Goal: Task Accomplishment & Management: Manage account settings

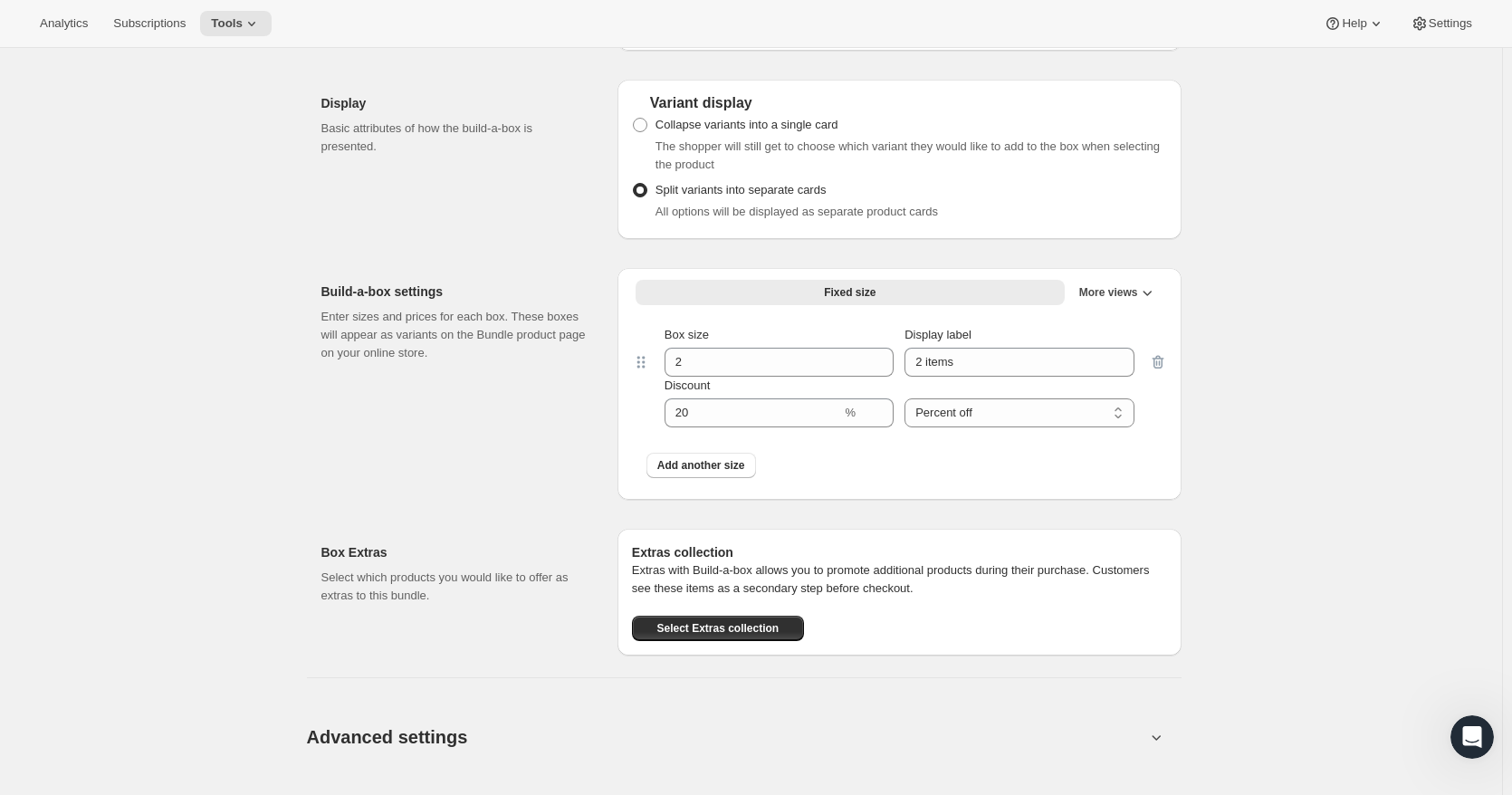
scroll to position [1359, 0]
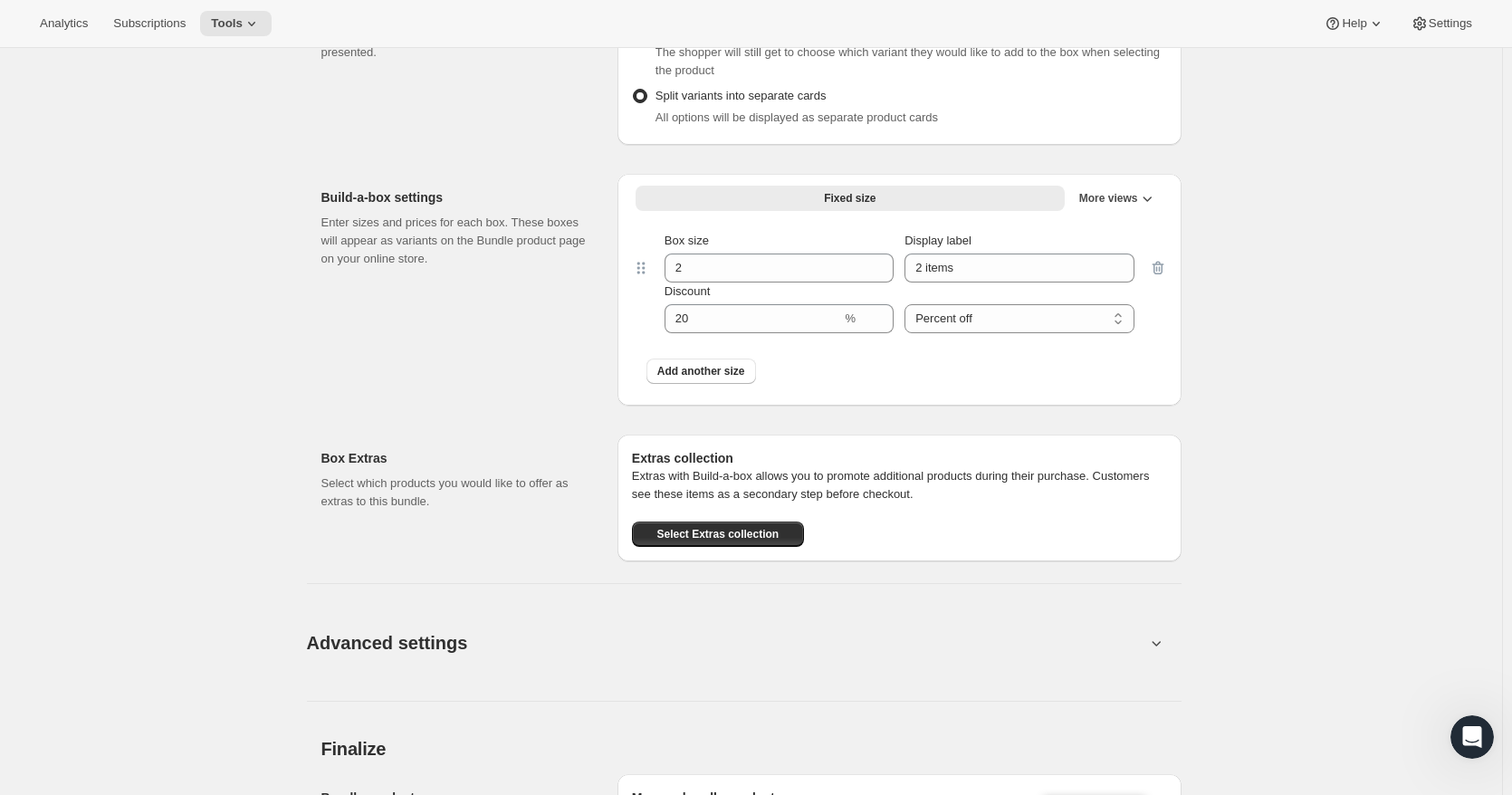
click at [1166, 279] on div at bounding box center [1158, 282] width 18 height 101
click at [1159, 272] on div at bounding box center [1158, 282] width 18 height 101
click at [1160, 272] on div at bounding box center [1158, 282] width 18 height 101
click at [1128, 205] on span "More views" at bounding box center [1109, 198] width 59 height 14
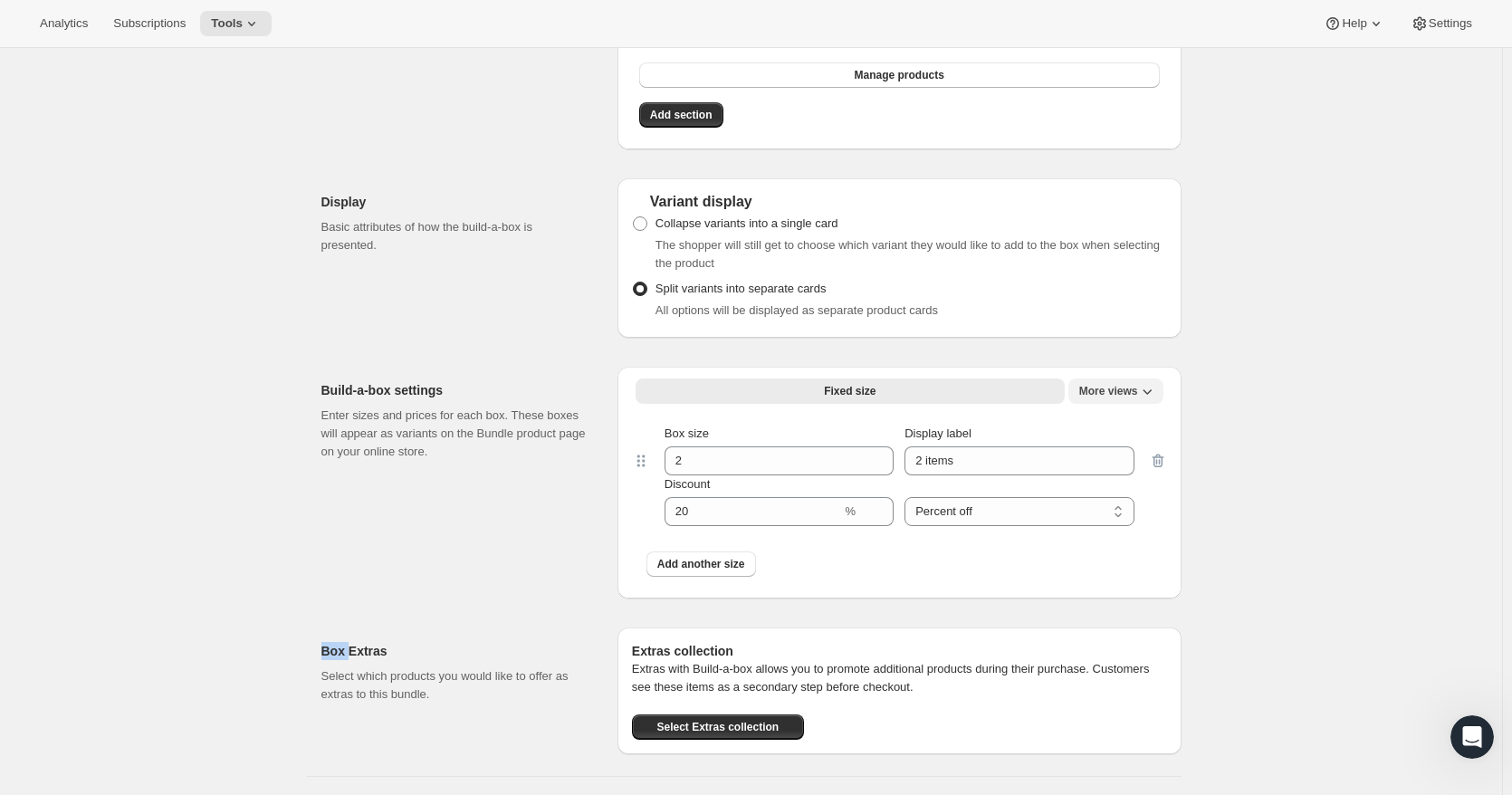
click at [1108, 398] on span "More views" at bounding box center [1109, 391] width 59 height 14
click at [1116, 398] on span "More views" at bounding box center [1109, 391] width 59 height 14
click at [1109, 398] on span "More views" at bounding box center [1109, 391] width 59 height 14
click at [1027, 400] on button "Fixed size" at bounding box center [851, 391] width 430 height 26
click at [1093, 398] on span "More views" at bounding box center [1109, 391] width 59 height 14
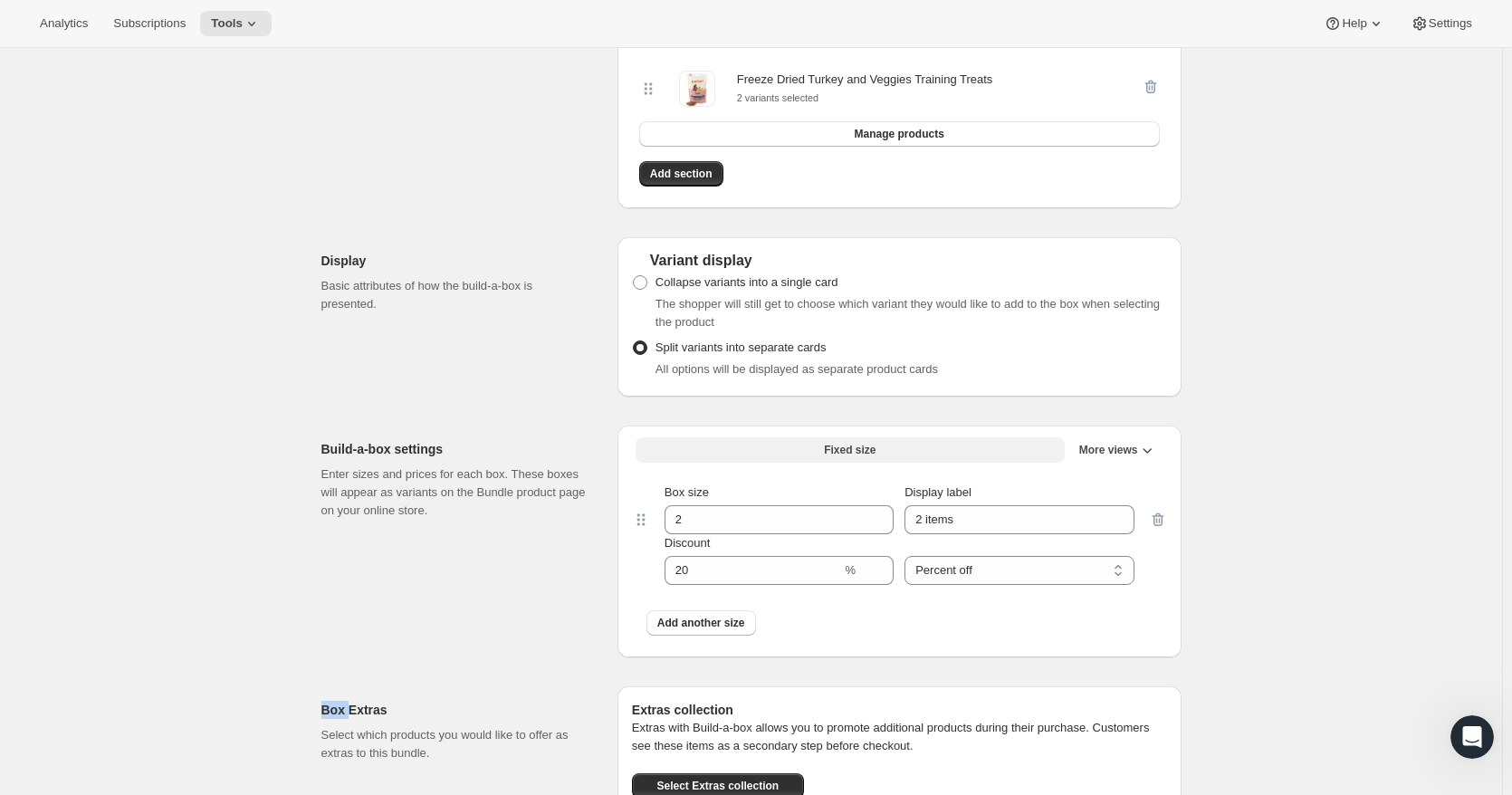
scroll to position [1268, 0]
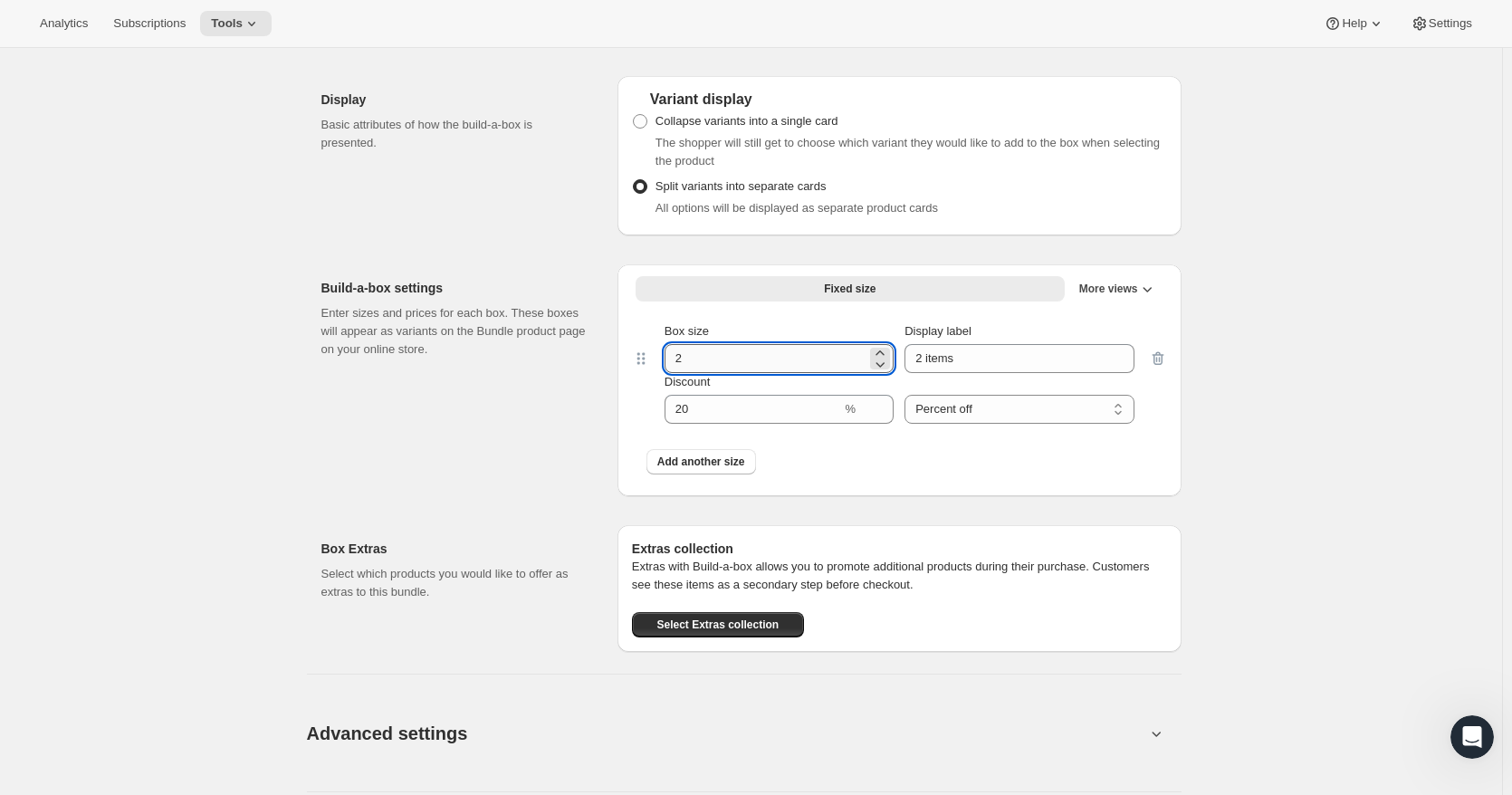
click at [701, 367] on input "2" at bounding box center [765, 359] width 202 height 29
click at [1115, 296] on span "More views" at bounding box center [1109, 289] width 59 height 14
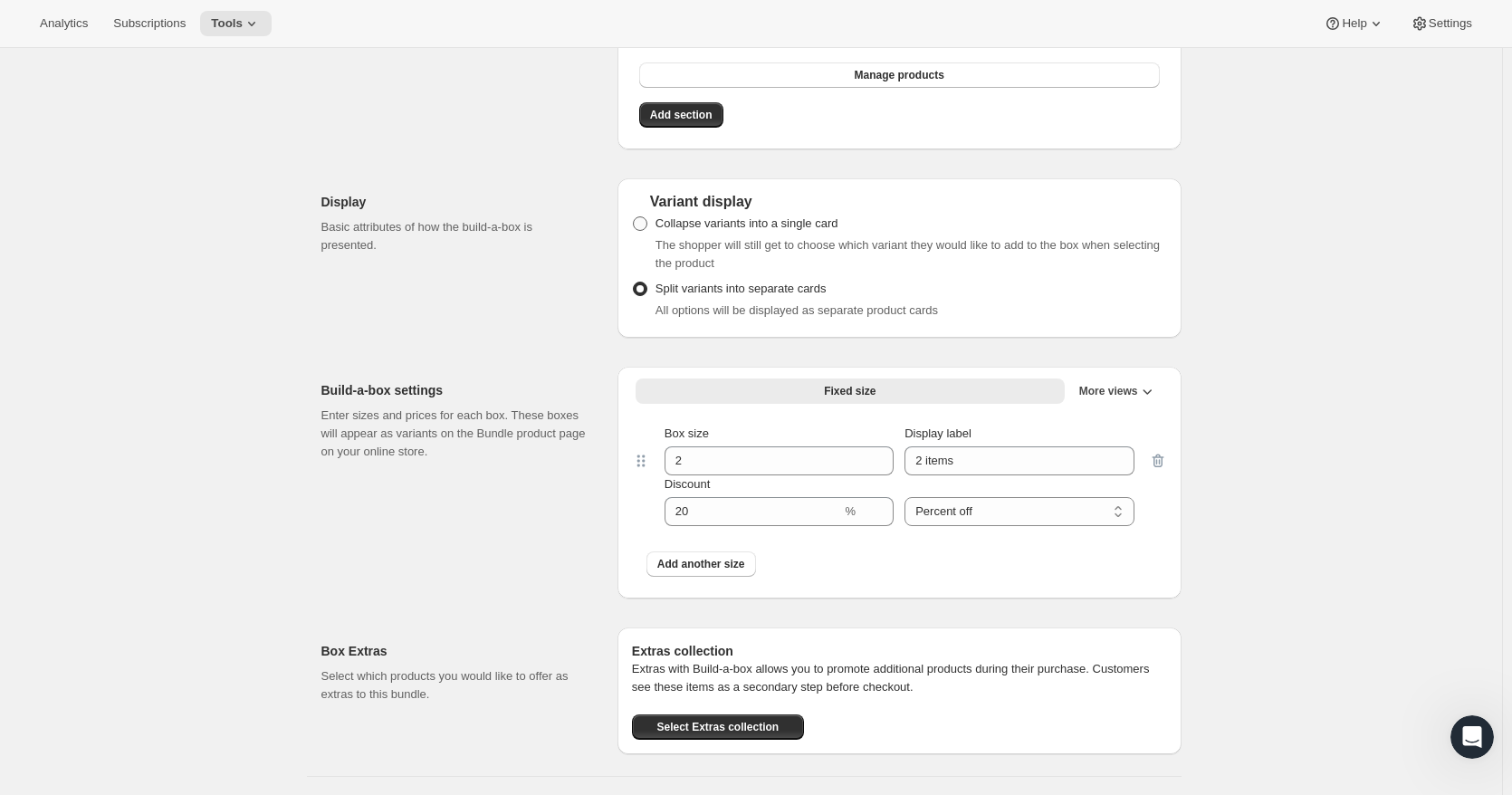
click at [645, 231] on span at bounding box center [640, 223] width 14 height 14
click at [634, 218] on input "Collapse variants into a single card" at bounding box center [633, 217] width 1 height 1
radio input "true"
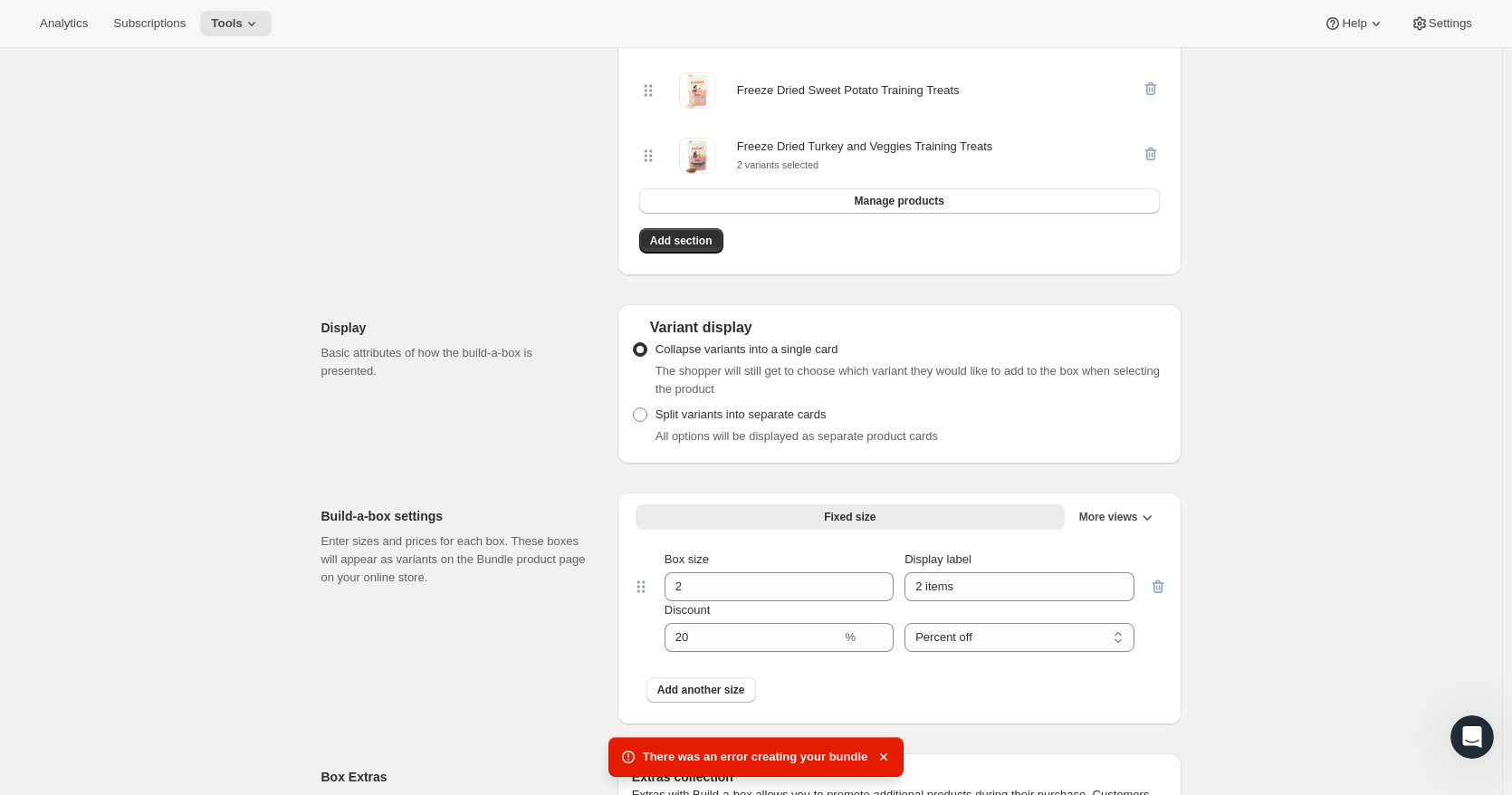
scroll to position [1268, 0]
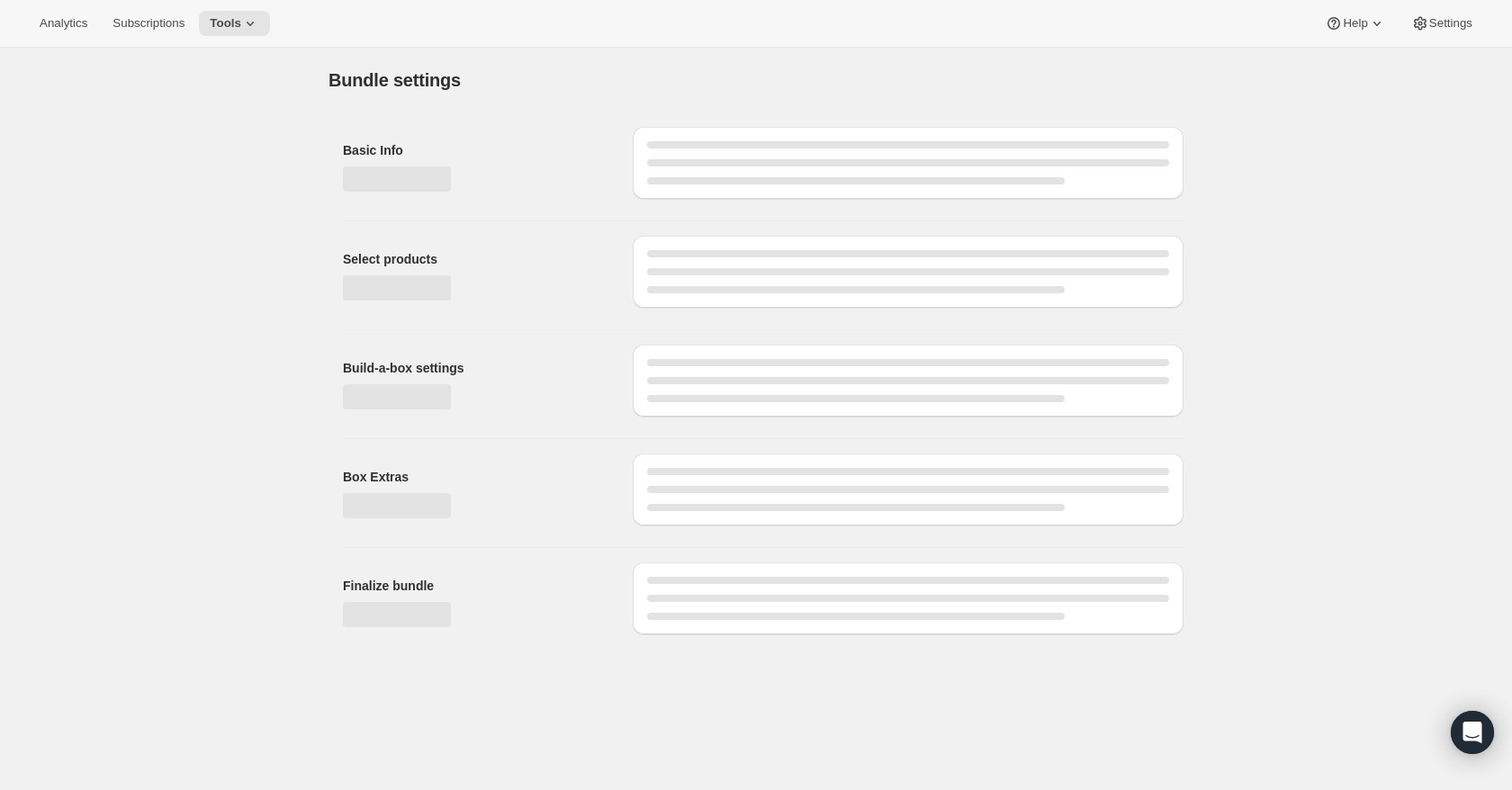
type input "FD Training Treat 2-Pack Bundle"
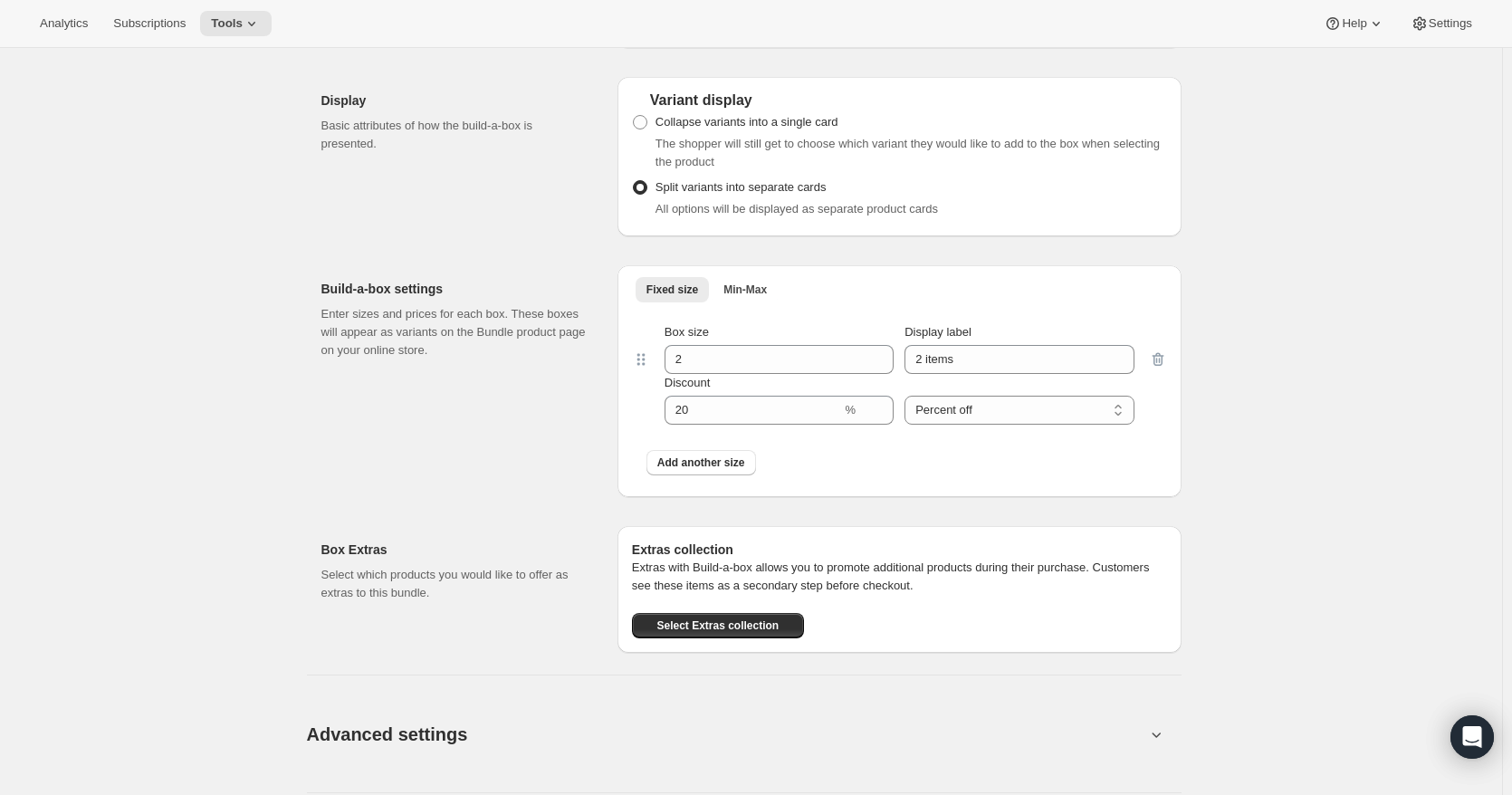
scroll to position [1268, 0]
click at [646, 129] on span at bounding box center [640, 121] width 14 height 14
click at [634, 115] on input "Collapse variants into a single card" at bounding box center [633, 115] width 1 height 1
radio input "true"
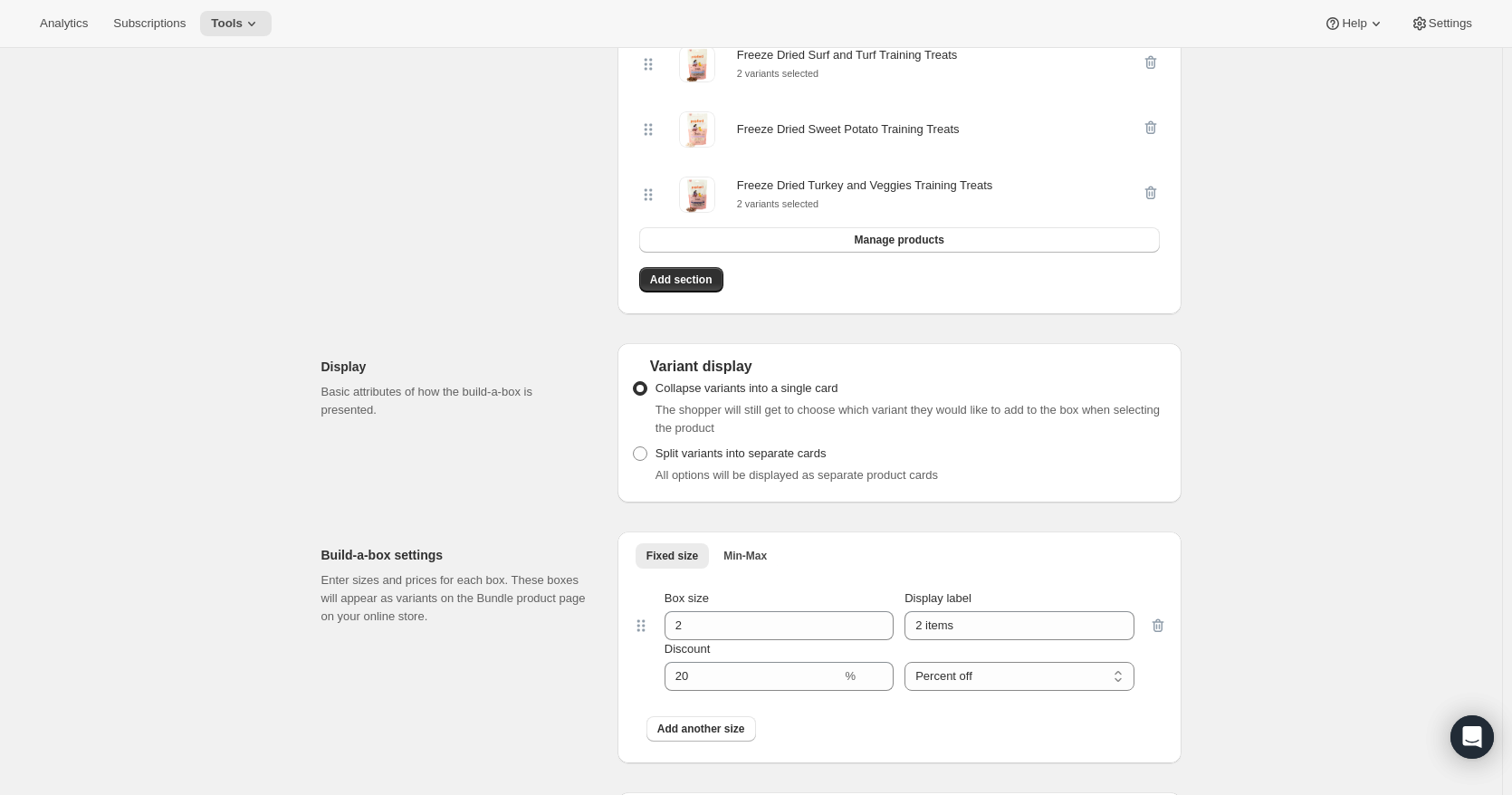
scroll to position [999, 0]
click at [647, 463] on span at bounding box center [640, 455] width 14 height 14
click at [634, 450] on input "Split variants into separate cards" at bounding box center [633, 449] width 1 height 1
radio input "true"
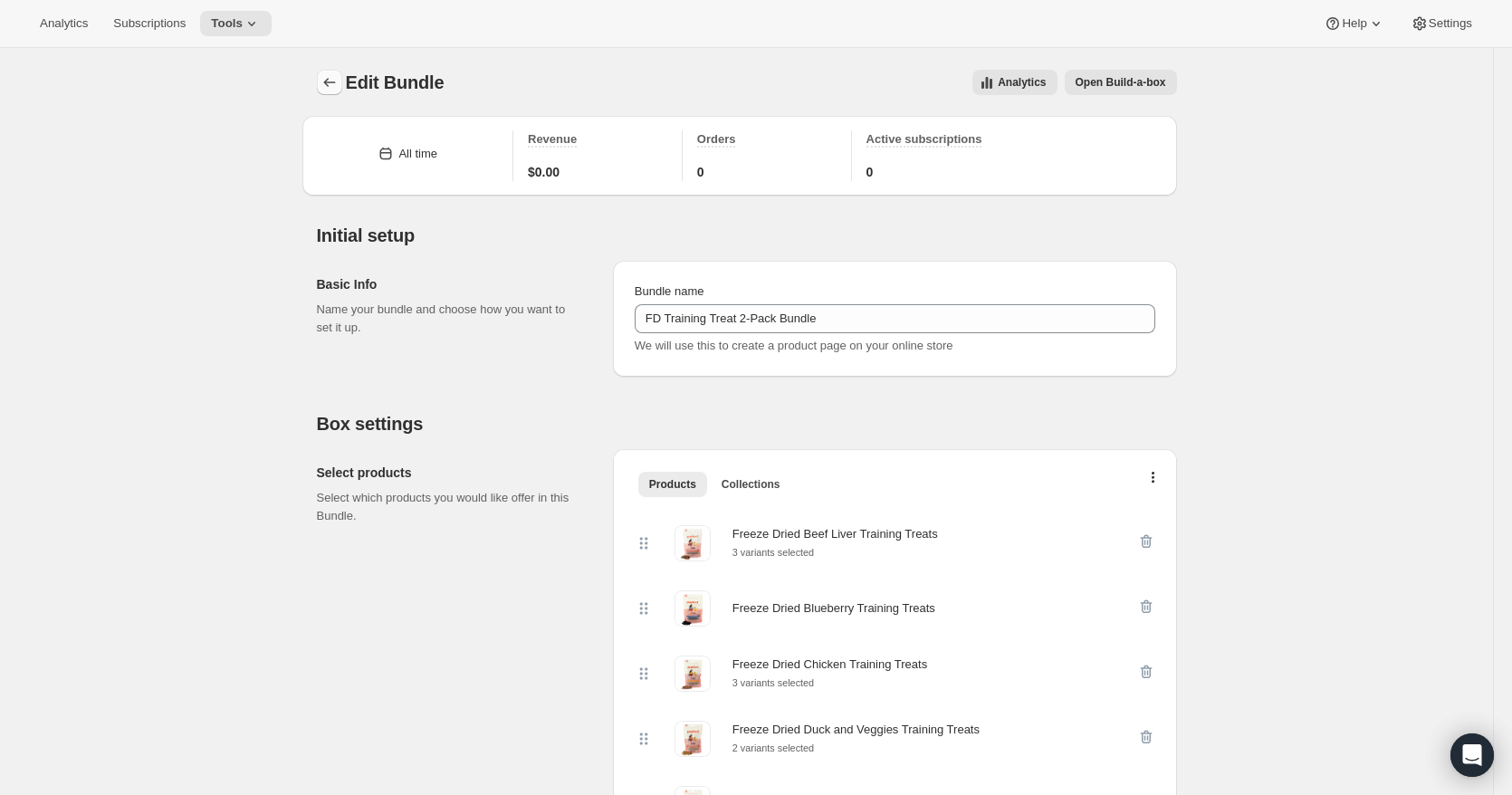
click at [337, 85] on icon "Bundles" at bounding box center [329, 82] width 18 height 18
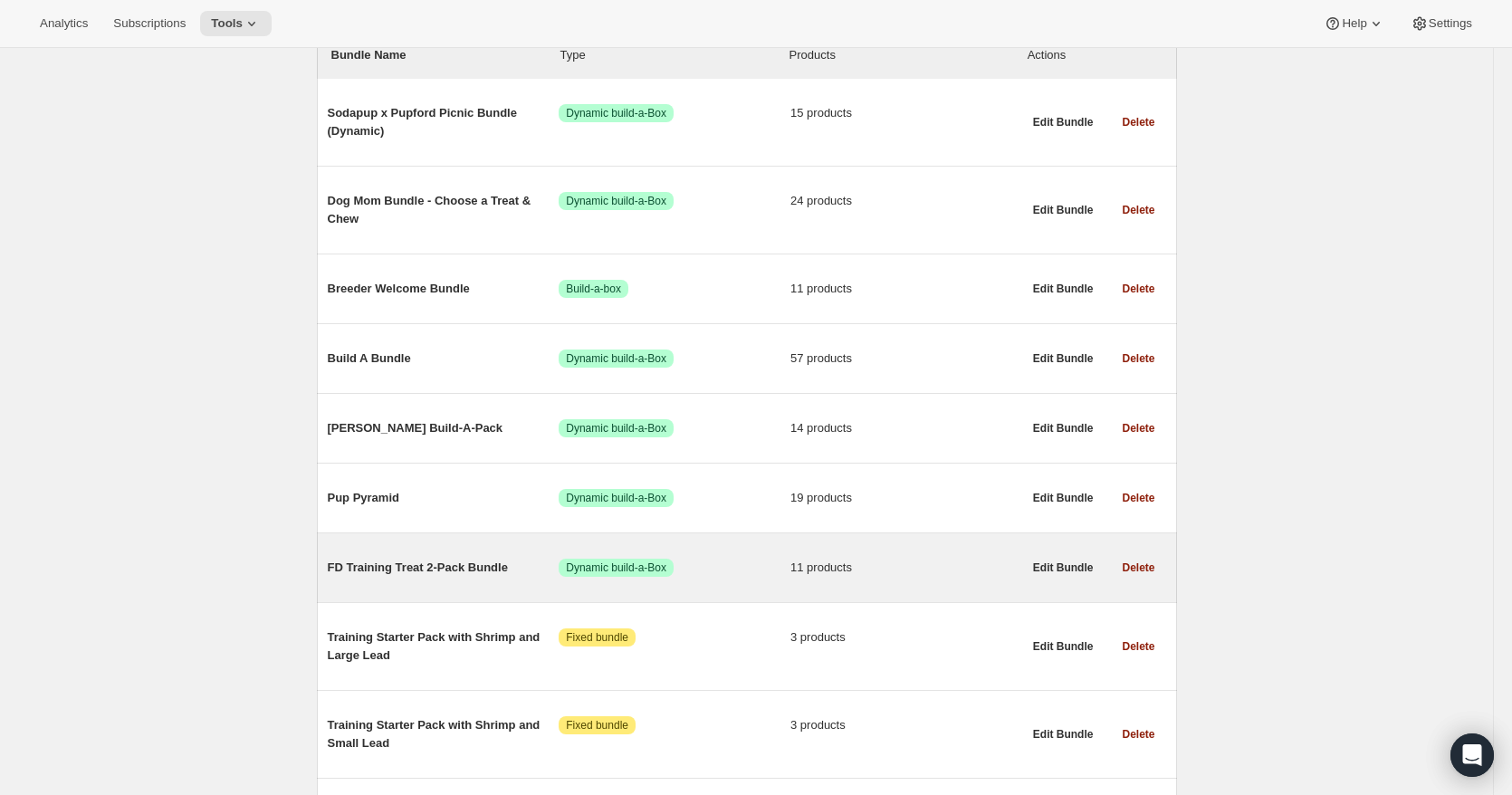
scroll to position [91, 0]
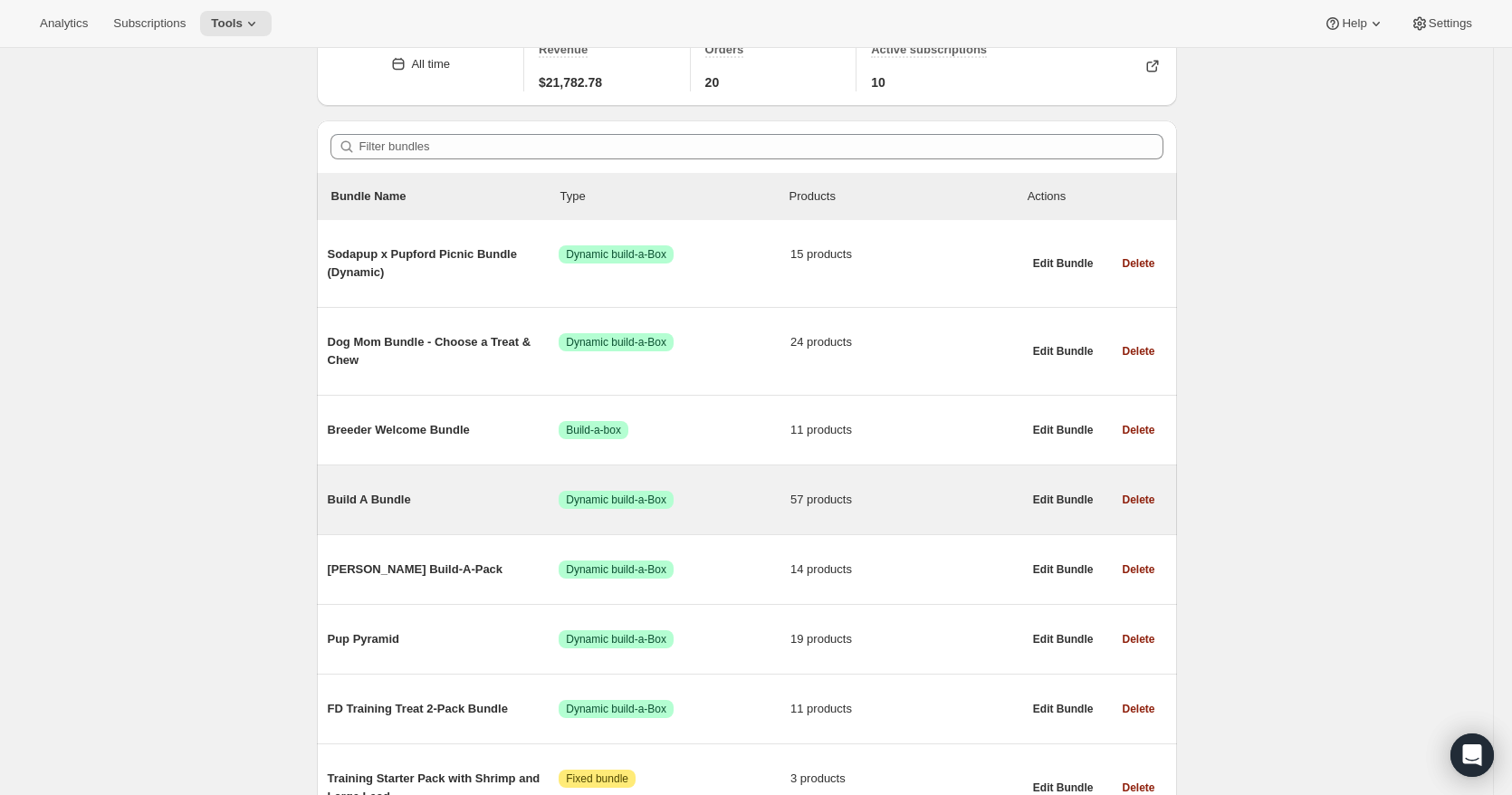
click at [456, 496] on span "Build A Bundle" at bounding box center [443, 500] width 232 height 18
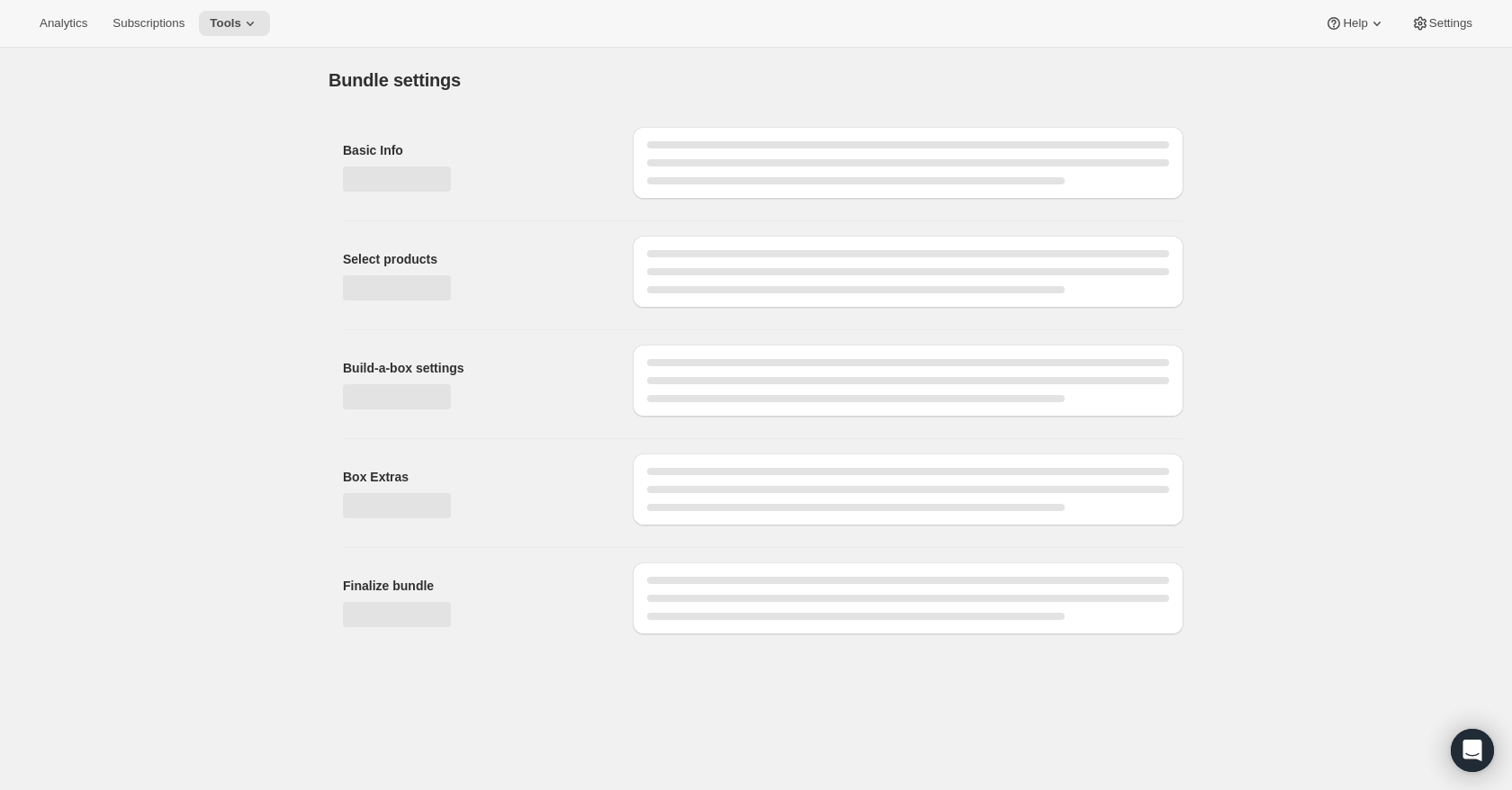
type input "Build A Bundle"
radio input "true"
checkbox input "true"
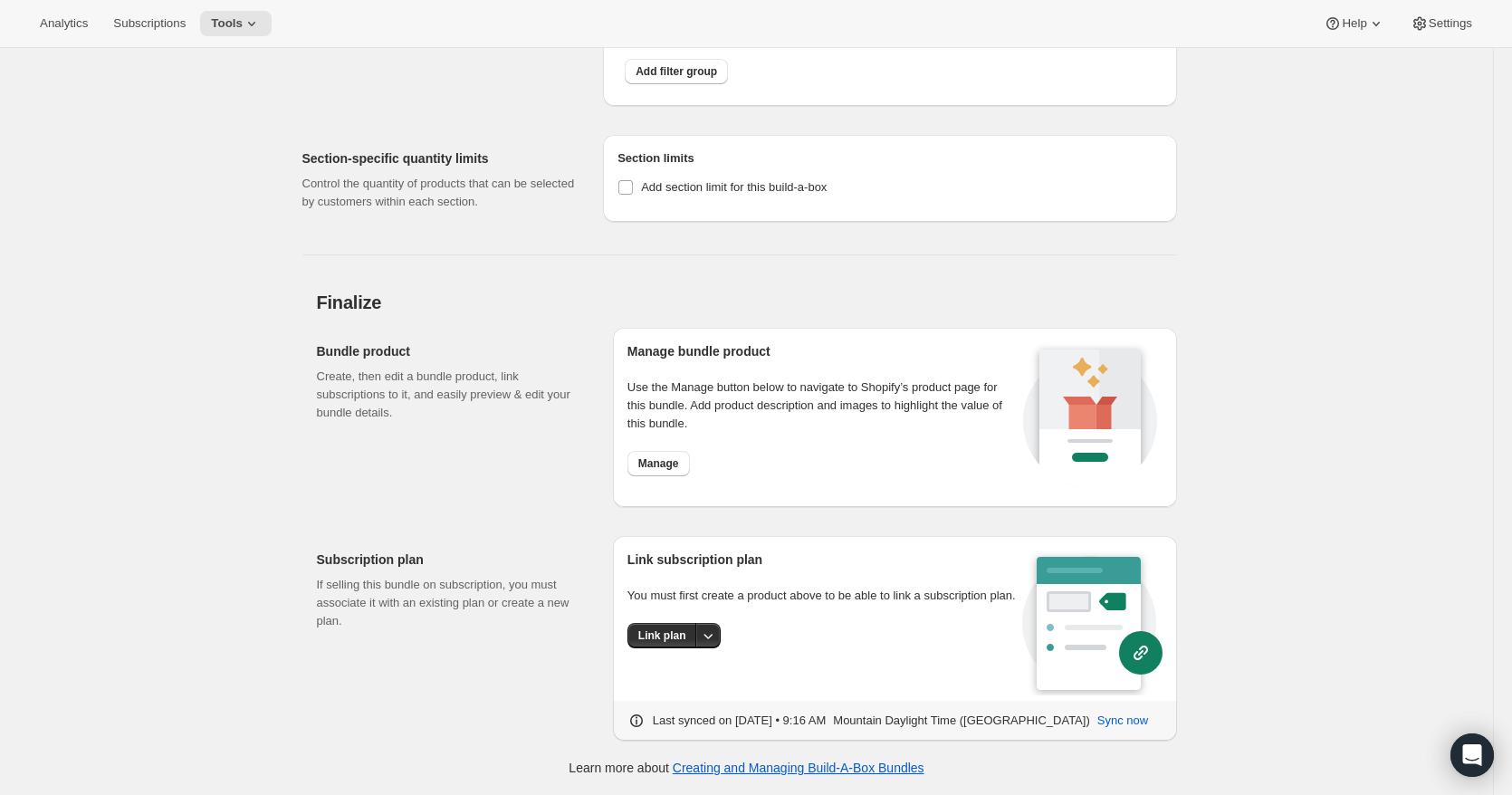
scroll to position [6020, 0]
click at [633, 183] on input "Add section limit for this build-a-box" at bounding box center [625, 186] width 14 height 14
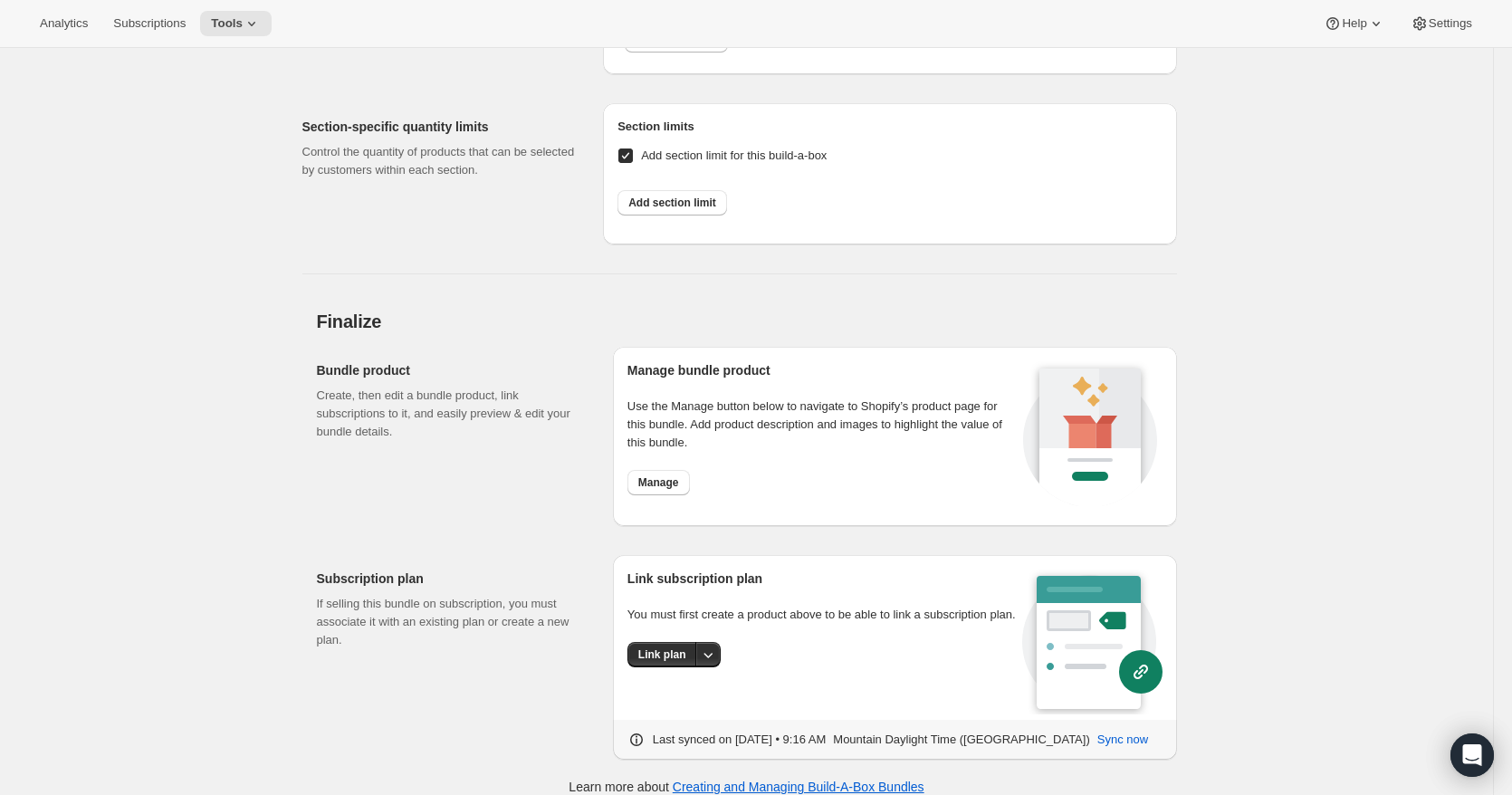
click at [632, 163] on input "Add section limit for this build-a-box" at bounding box center [625, 155] width 14 height 14
checkbox input "false"
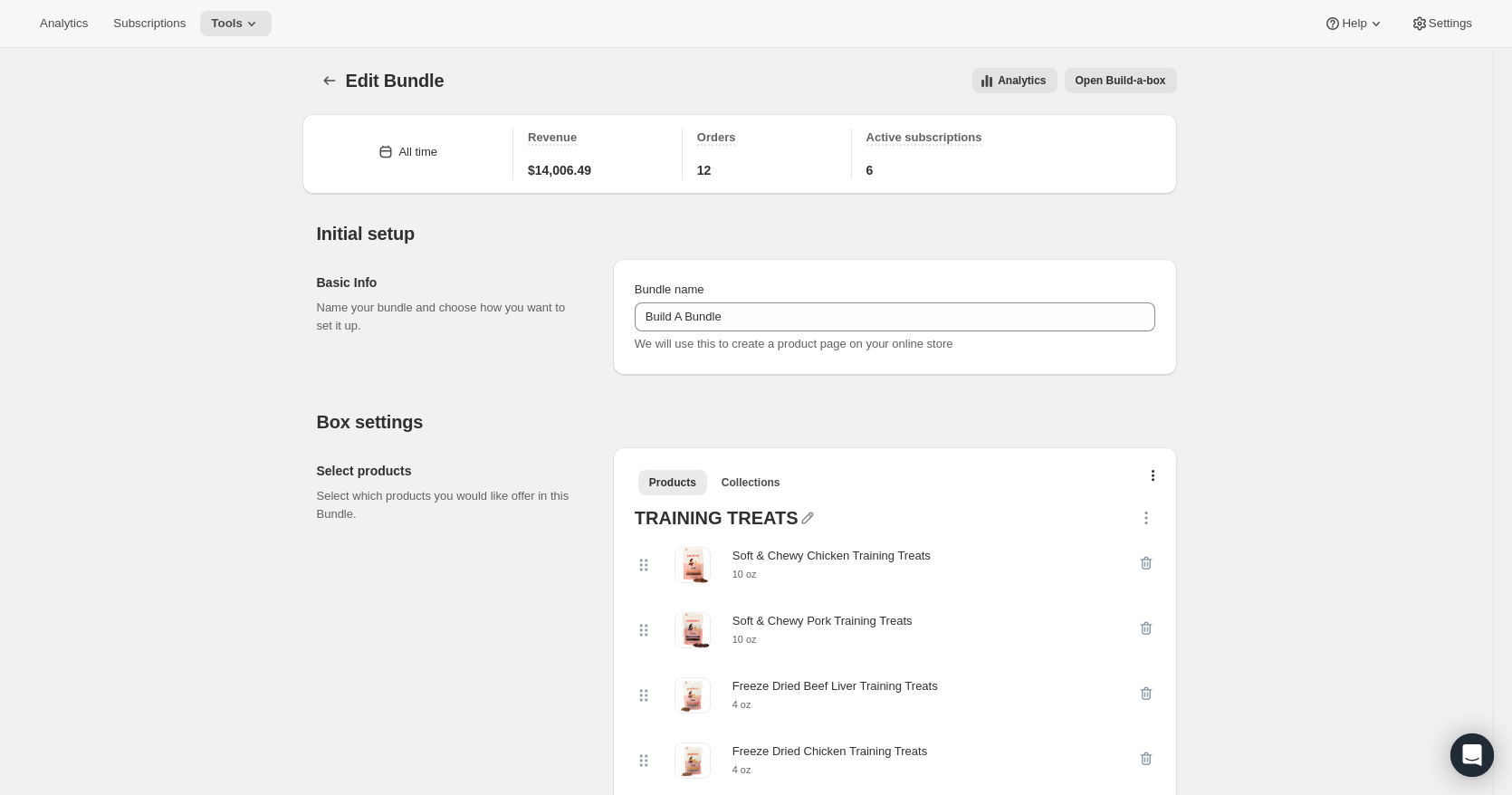
scroll to position [0, 0]
click at [1160, 81] on span "Open Build-a-box" at bounding box center [1121, 81] width 91 height 14
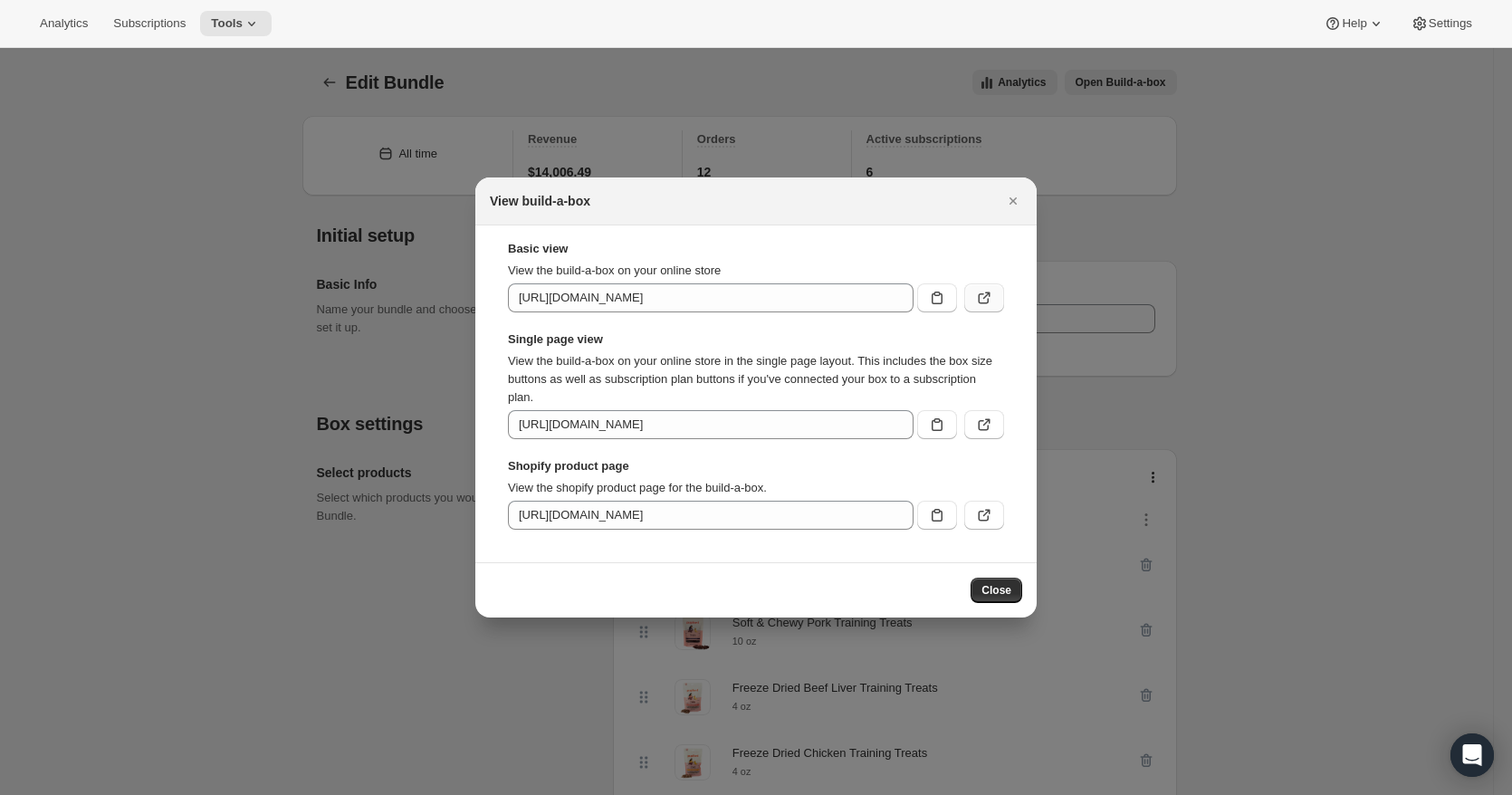
click at [976, 298] on icon ":r6g:" at bounding box center [984, 297] width 18 height 18
